Goal: Find specific page/section: Find specific page/section

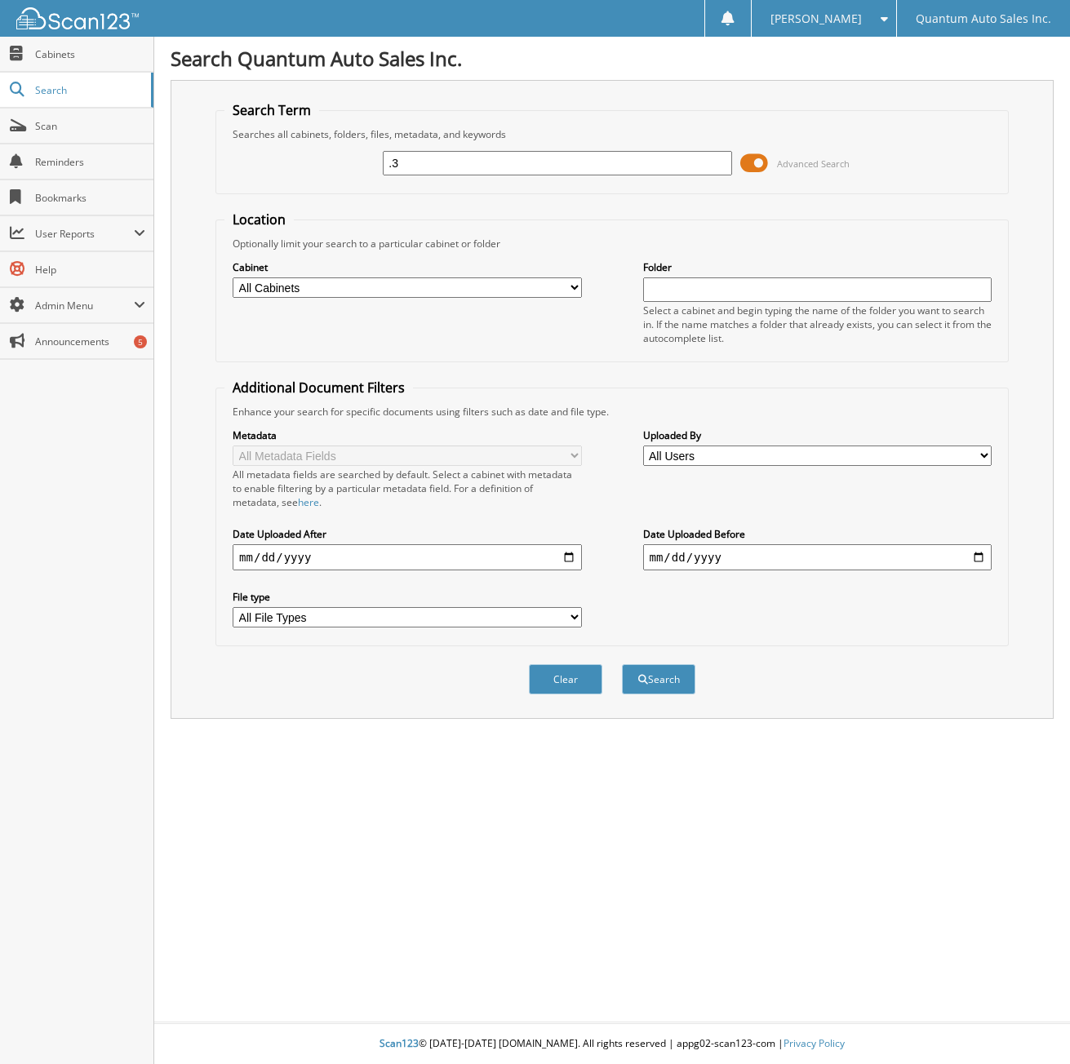
type input "."
type input "34808"
click at [622, 664] on button "Search" at bounding box center [658, 679] width 73 height 30
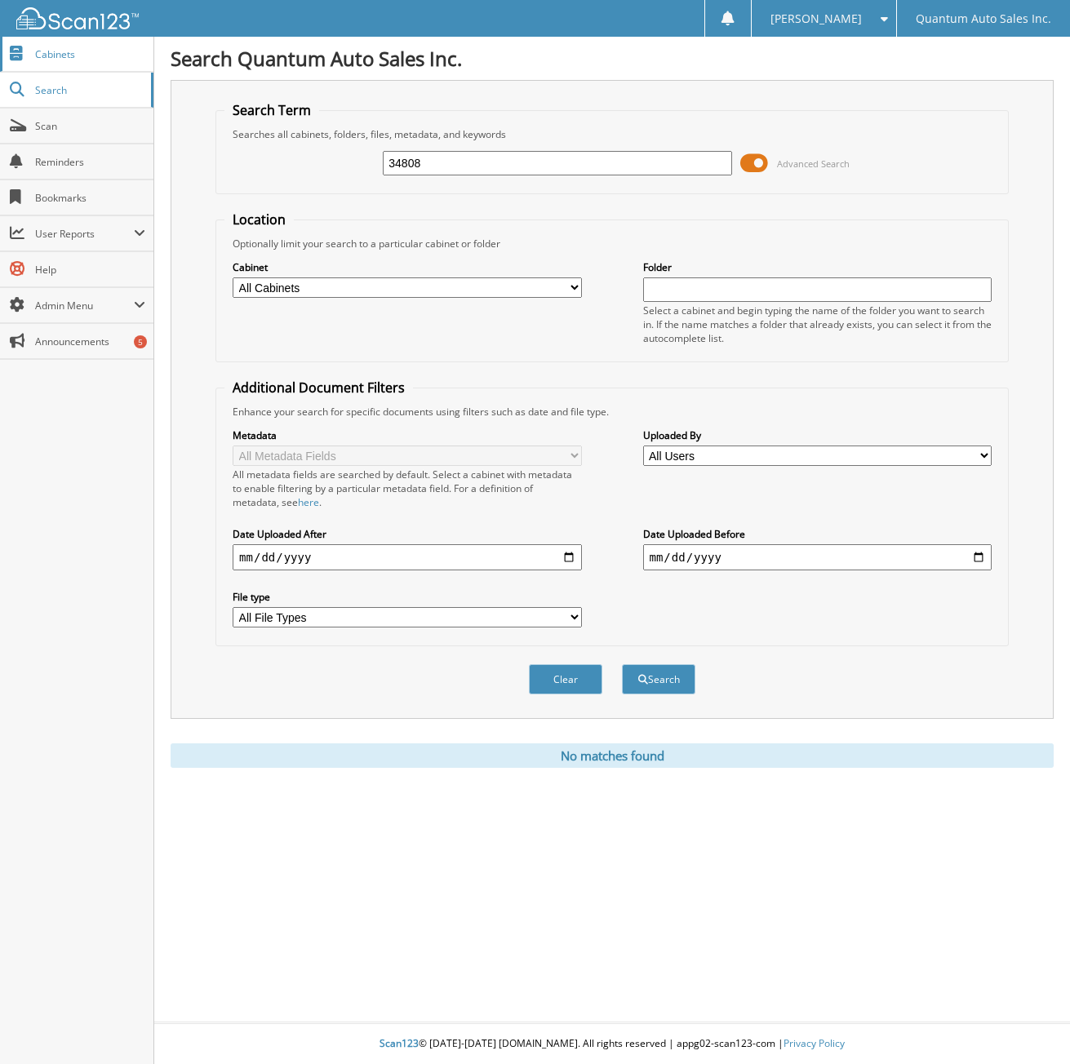
drag, startPoint x: 68, startPoint y: 54, endPoint x: 76, endPoint y: 58, distance: 9.1
click at [68, 54] on span "Cabinets" at bounding box center [90, 54] width 110 height 14
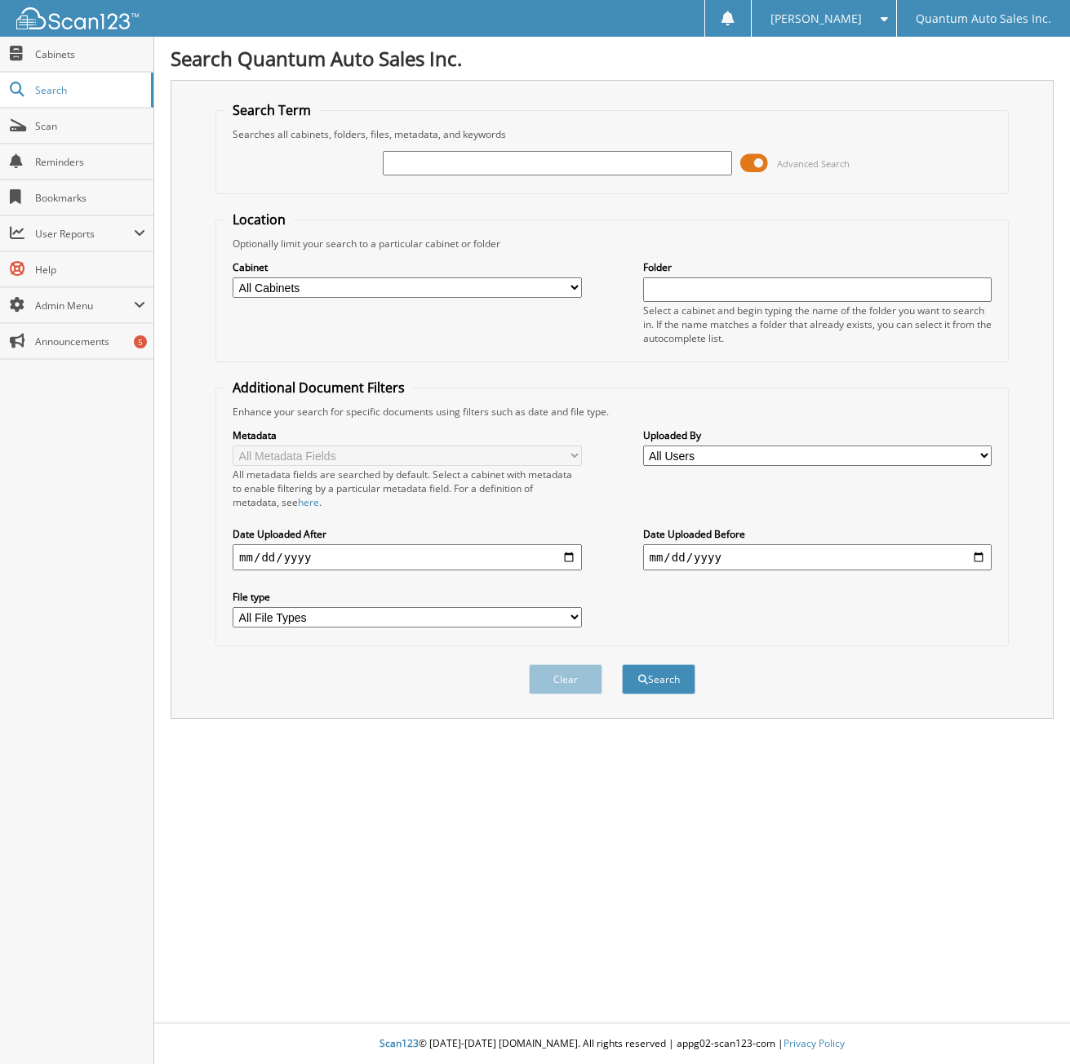
click at [417, 161] on input "text" at bounding box center [557, 163] width 348 height 24
type input "34985"
click at [622, 664] on button "Search" at bounding box center [658, 679] width 73 height 30
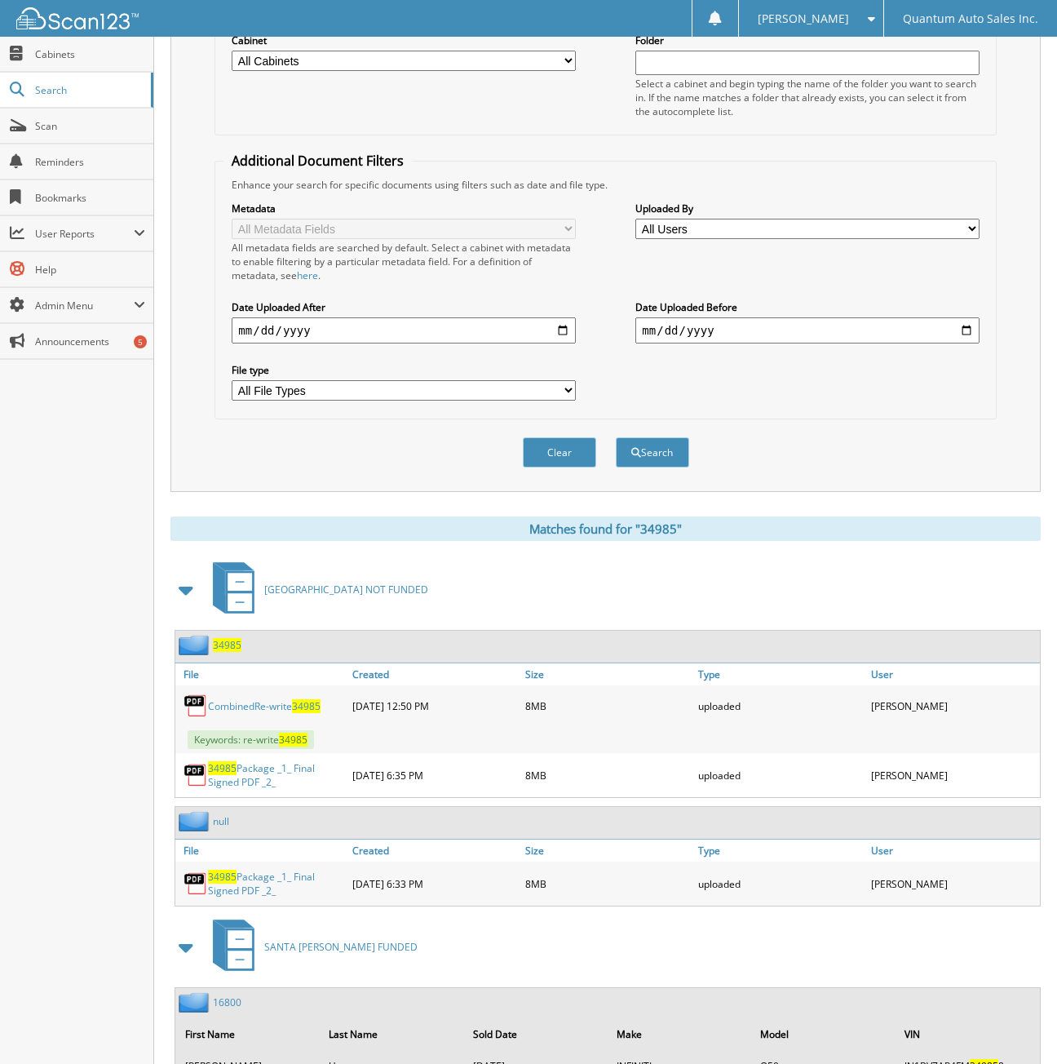
scroll to position [272, 0]
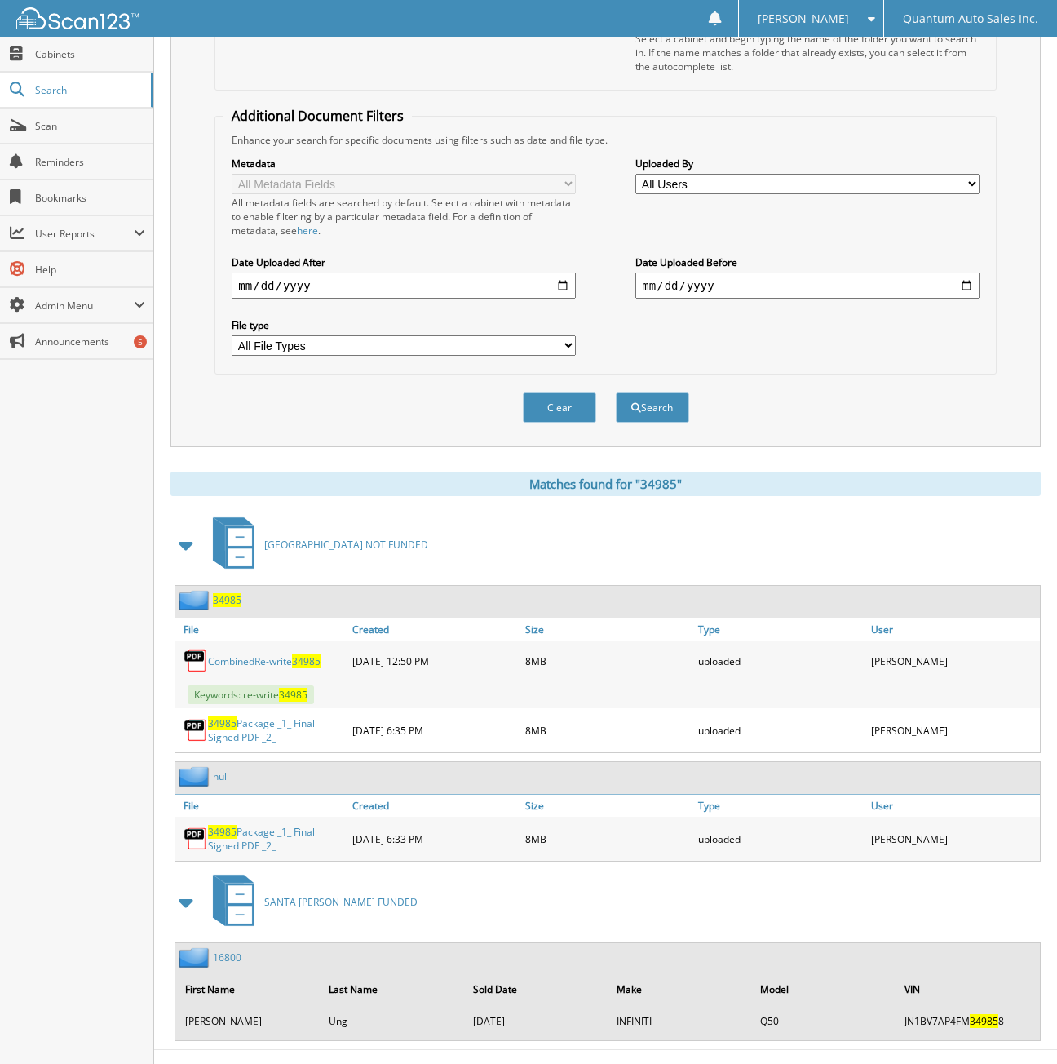
click at [229, 605] on span "34985" at bounding box center [227, 600] width 29 height 14
